Goal: Transaction & Acquisition: Purchase product/service

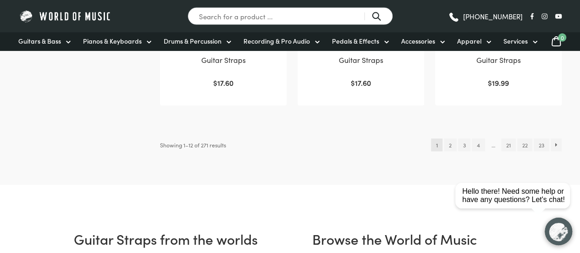
scroll to position [995, 0]
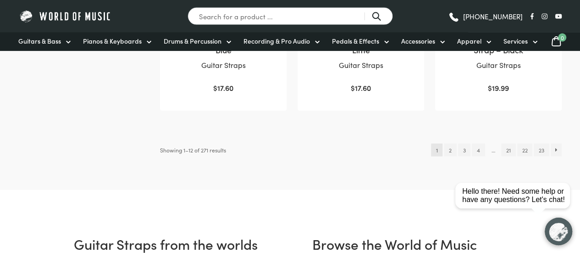
click at [431, 150] on span "1" at bounding box center [436, 149] width 11 height 13
click at [448, 150] on link "2" at bounding box center [450, 149] width 12 height 13
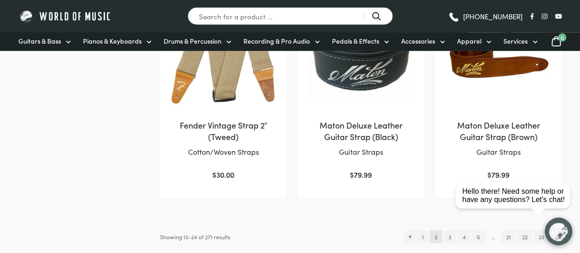
scroll to position [884, 0]
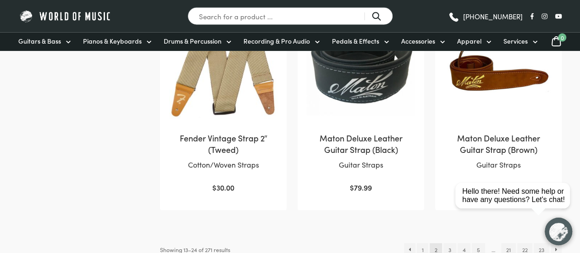
click at [447, 152] on html "Hello there! Need some help or have any questions? Let's chat!" at bounding box center [513, 152] width 133 height 0
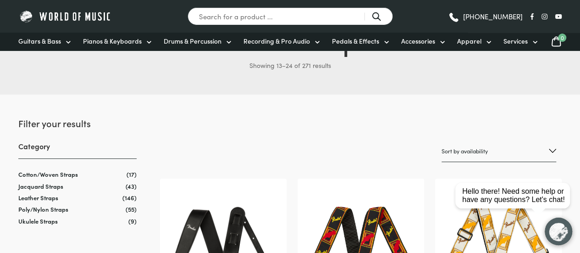
scroll to position [55, 0]
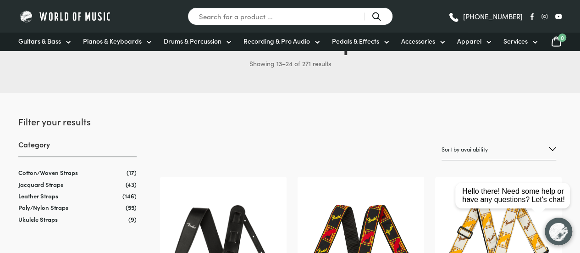
click at [527, 148] on select "Sort by popularity Sort by average rating Sort by latest Sort by price: low to …" at bounding box center [498, 149] width 115 height 22
select select "price-desc"
click at [441, 138] on select "Sort by popularity Sort by average rating Sort by latest Sort by price: low to …" at bounding box center [498, 149] width 115 height 22
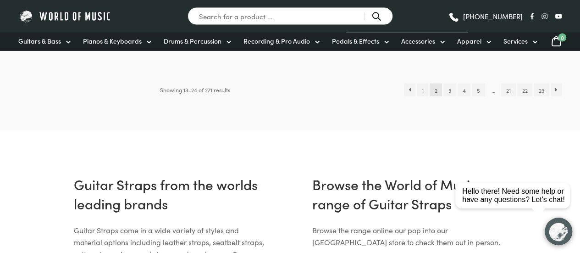
scroll to position [1029, 0]
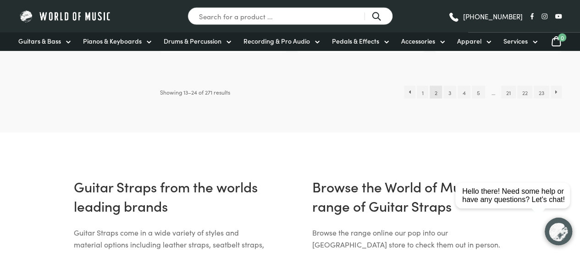
drag, startPoint x: 0, startPoint y: 0, endPoint x: 586, endPoint y: 145, distance: 604.0
click at [422, 91] on link "1" at bounding box center [422, 92] width 11 height 13
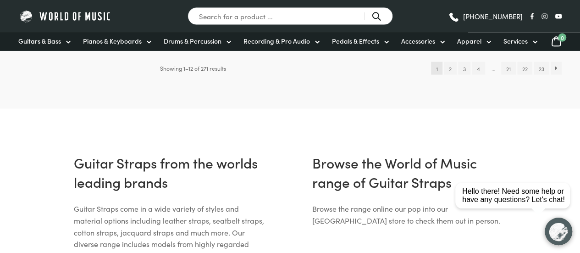
scroll to position [1065, 0]
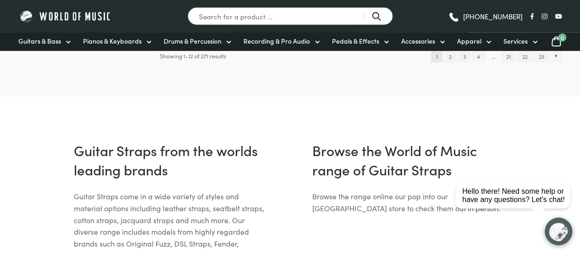
drag, startPoint x: 584, startPoint y: 15, endPoint x: 586, endPoint y: 150, distance: 135.2
click at [464, 55] on link "3" at bounding box center [464, 56] width 12 height 13
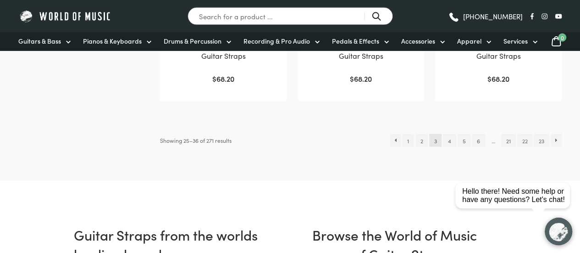
scroll to position [995, 0]
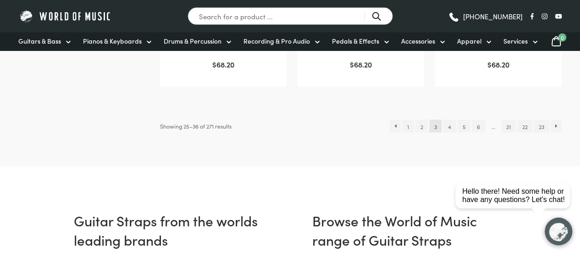
drag, startPoint x: 583, startPoint y: 15, endPoint x: 586, endPoint y: 142, distance: 126.6
click at [449, 125] on link "4" at bounding box center [449, 126] width 13 height 13
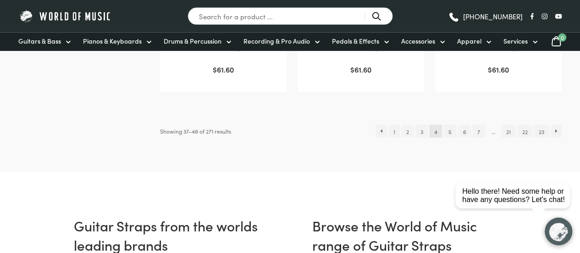
scroll to position [995, 0]
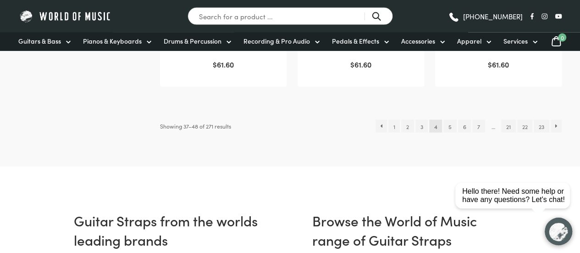
drag, startPoint x: 586, startPoint y: 23, endPoint x: 586, endPoint y: 149, distance: 126.5
click at [450, 126] on link "5" at bounding box center [449, 126] width 13 height 13
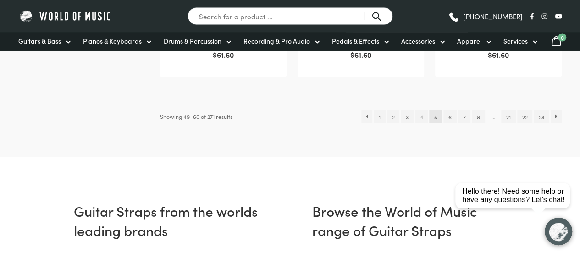
drag, startPoint x: 583, startPoint y: 13, endPoint x: 586, endPoint y: 141, distance: 127.5
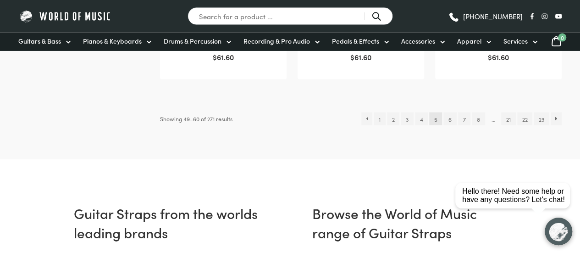
click at [451, 118] on link "6" at bounding box center [449, 118] width 13 height 13
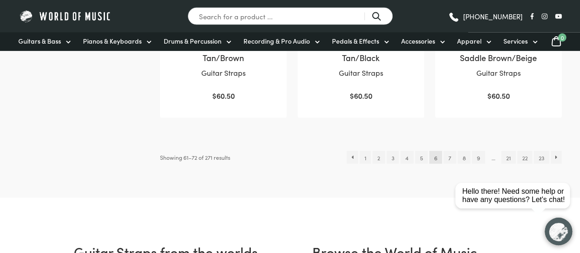
scroll to position [976, 0]
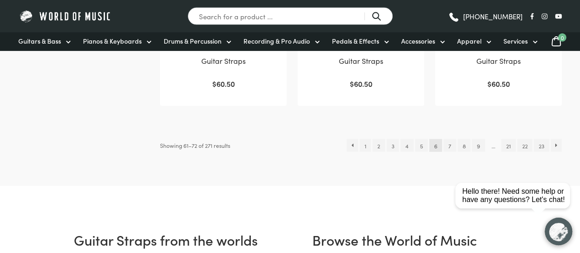
drag, startPoint x: 585, startPoint y: 13, endPoint x: 586, endPoint y: 137, distance: 123.8
click at [447, 146] on link "7" at bounding box center [449, 145] width 12 height 13
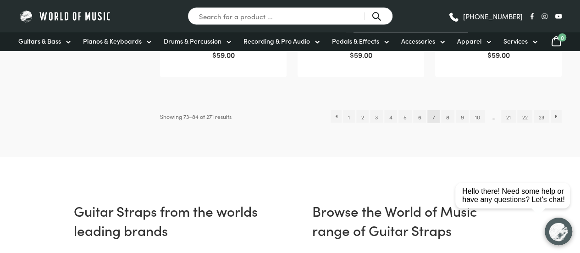
scroll to position [1008, 0]
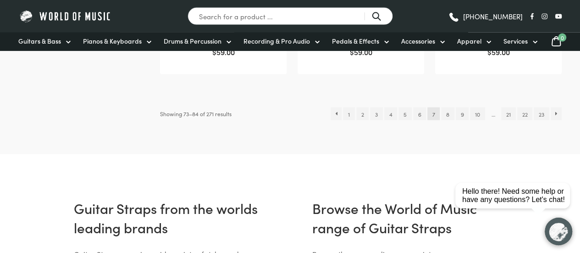
drag, startPoint x: 583, startPoint y: 22, endPoint x: 586, endPoint y: 150, distance: 127.9
click at [448, 113] on link "8" at bounding box center [447, 113] width 13 height 13
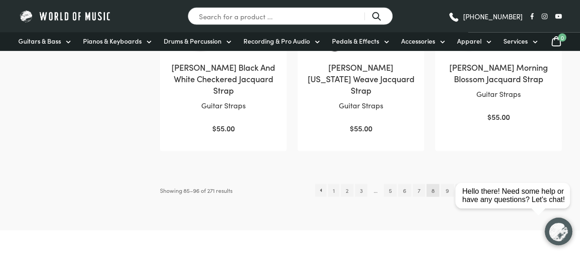
scroll to position [966, 0]
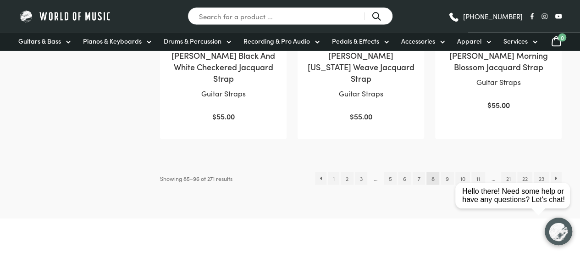
drag, startPoint x: 584, startPoint y: 18, endPoint x: 586, endPoint y: 141, distance: 122.9
click at [443, 172] on link "9" at bounding box center [447, 178] width 13 height 13
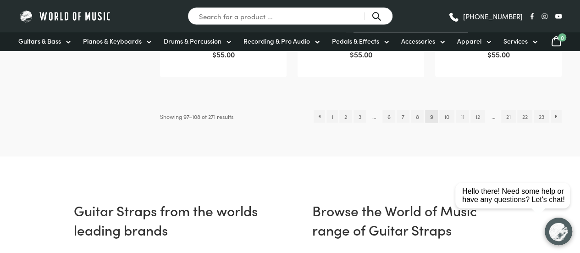
scroll to position [1034, 0]
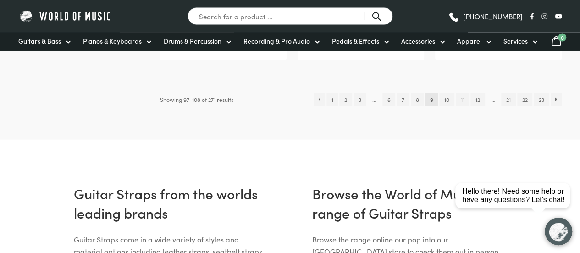
drag, startPoint x: 585, startPoint y: 24, endPoint x: 586, endPoint y: 155, distance: 131.6
click at [443, 93] on link "10" at bounding box center [446, 99] width 15 height 13
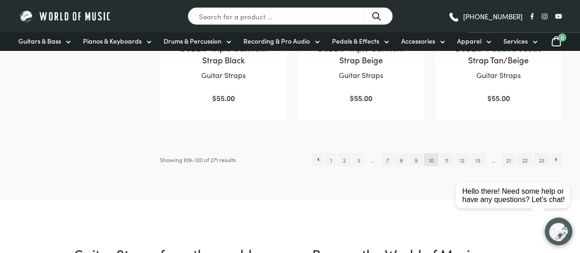
scroll to position [959, 0]
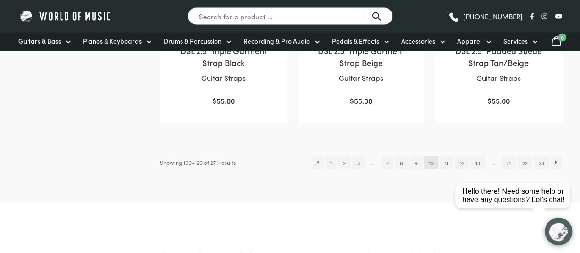
drag, startPoint x: 584, startPoint y: 20, endPoint x: 586, endPoint y: 142, distance: 121.9
click at [446, 158] on link "11" at bounding box center [446, 162] width 13 height 13
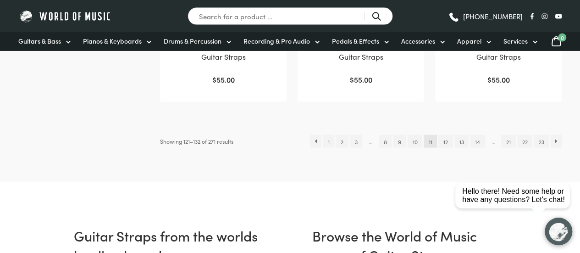
scroll to position [983, 0]
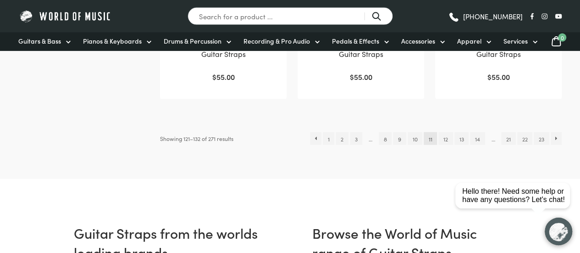
click at [440, 141] on link "12" at bounding box center [445, 138] width 14 height 13
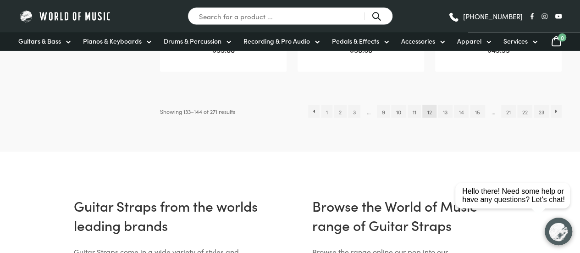
scroll to position [1017, 0]
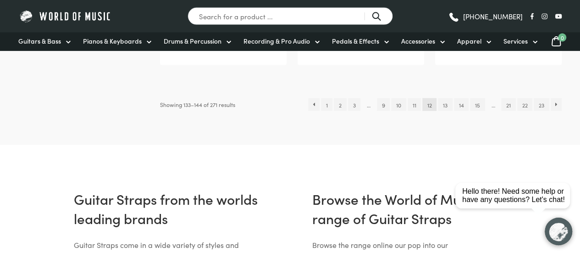
drag, startPoint x: 584, startPoint y: 15, endPoint x: 584, endPoint y: 144, distance: 129.3
click at [380, 105] on link "9" at bounding box center [383, 104] width 13 height 13
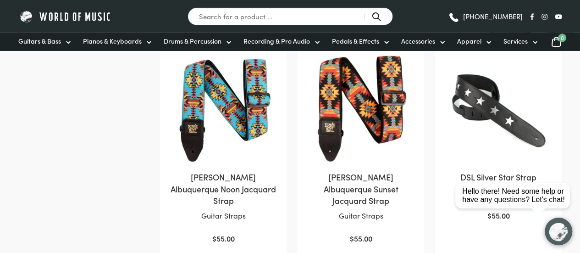
scroll to position [614, 0]
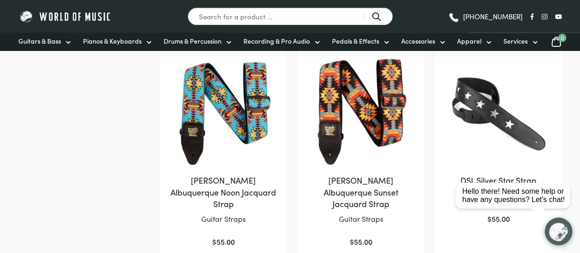
click at [506, 114] on img at bounding box center [498, 111] width 108 height 108
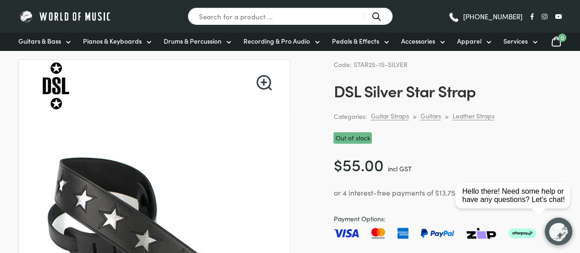
scroll to position [6, 0]
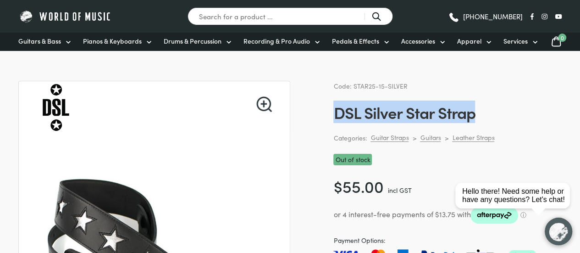
drag, startPoint x: 333, startPoint y: 113, endPoint x: 475, endPoint y: 93, distance: 143.5
click at [486, 110] on h1 "DSL Silver Star Strap" at bounding box center [447, 111] width 228 height 19
copy h1 "DSL Silver Star Strap"
